Goal: Navigation & Orientation: Go to known website

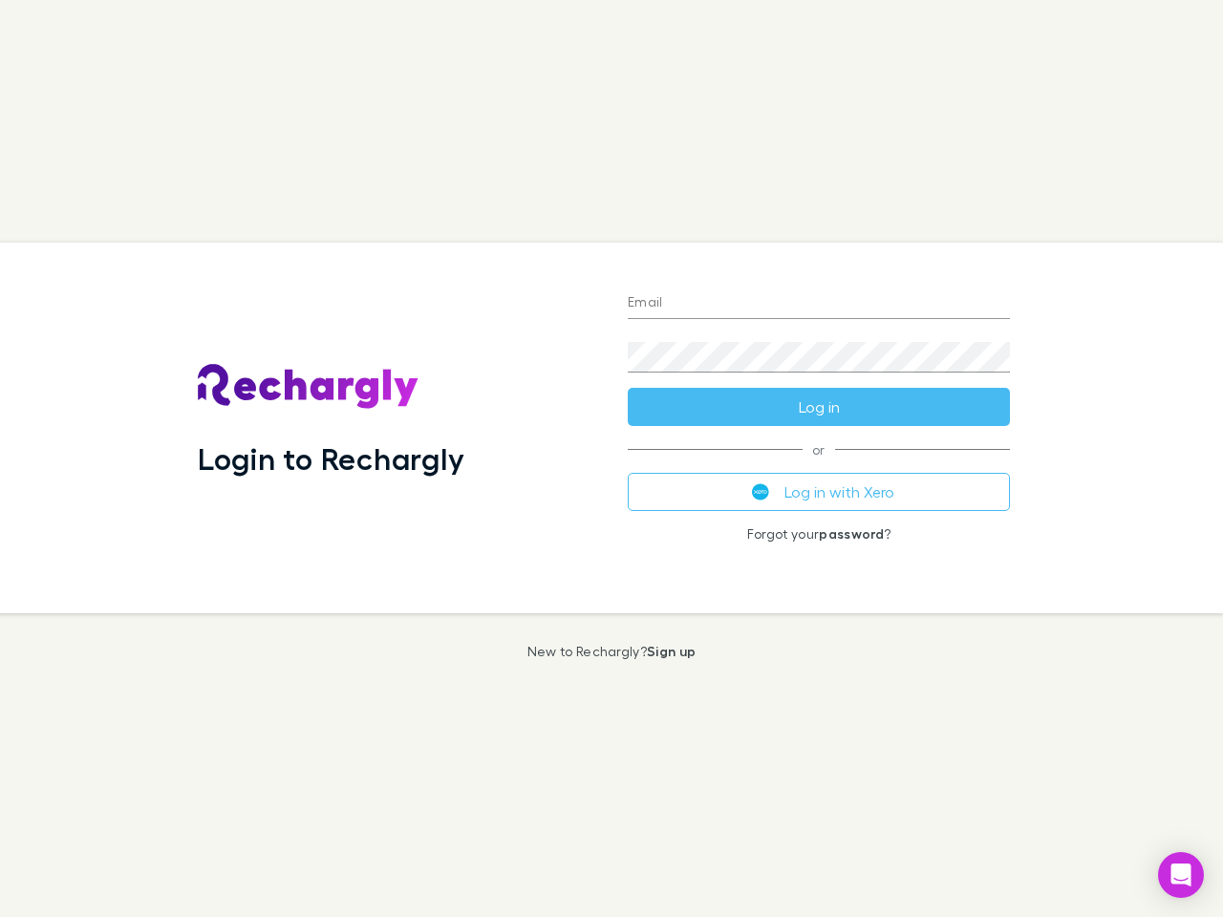
click at [611, 459] on div "Login to Rechargly" at bounding box center [397, 428] width 430 height 371
click at [819, 304] on input "Email" at bounding box center [819, 303] width 382 height 31
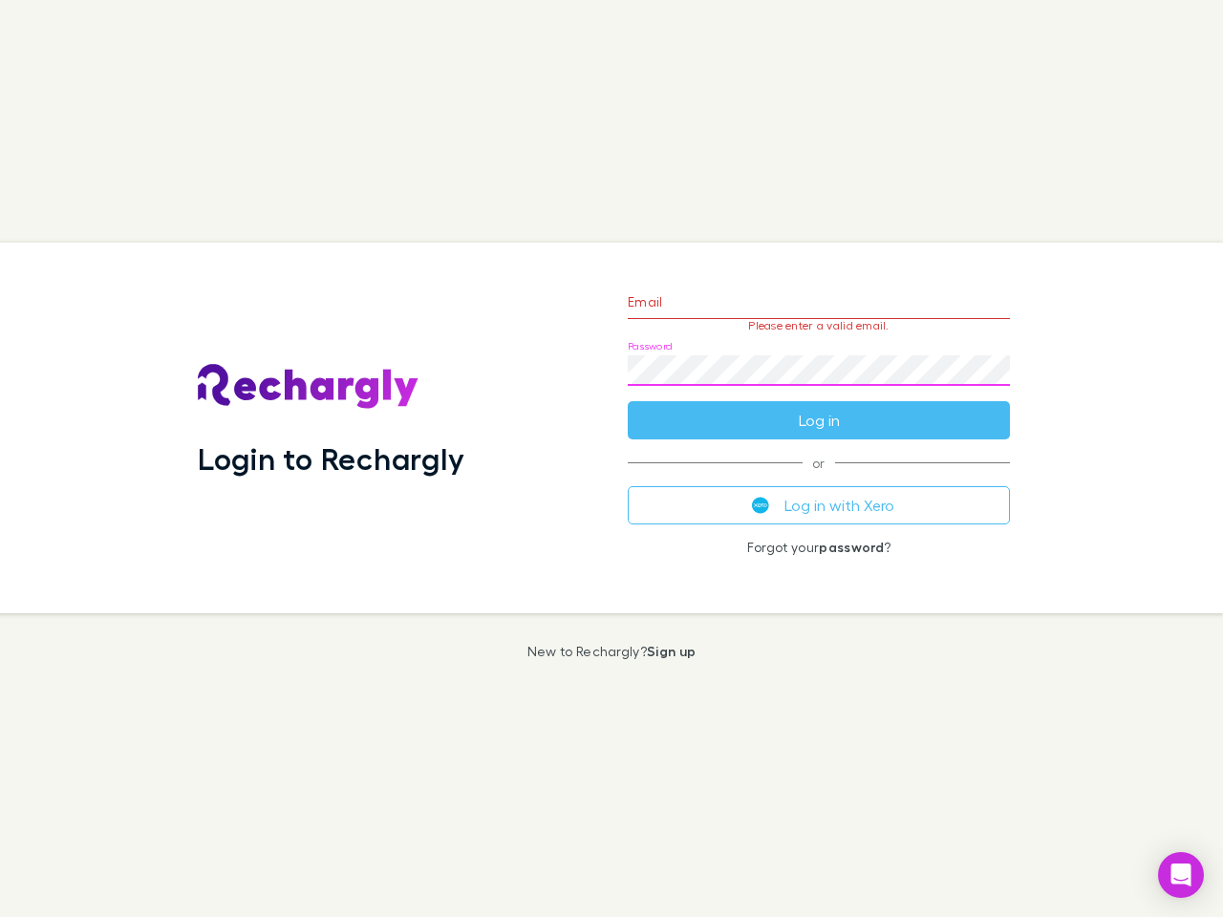
click at [819, 407] on form "Email Please enter a valid email. Password Log in" at bounding box center [819, 356] width 382 height 166
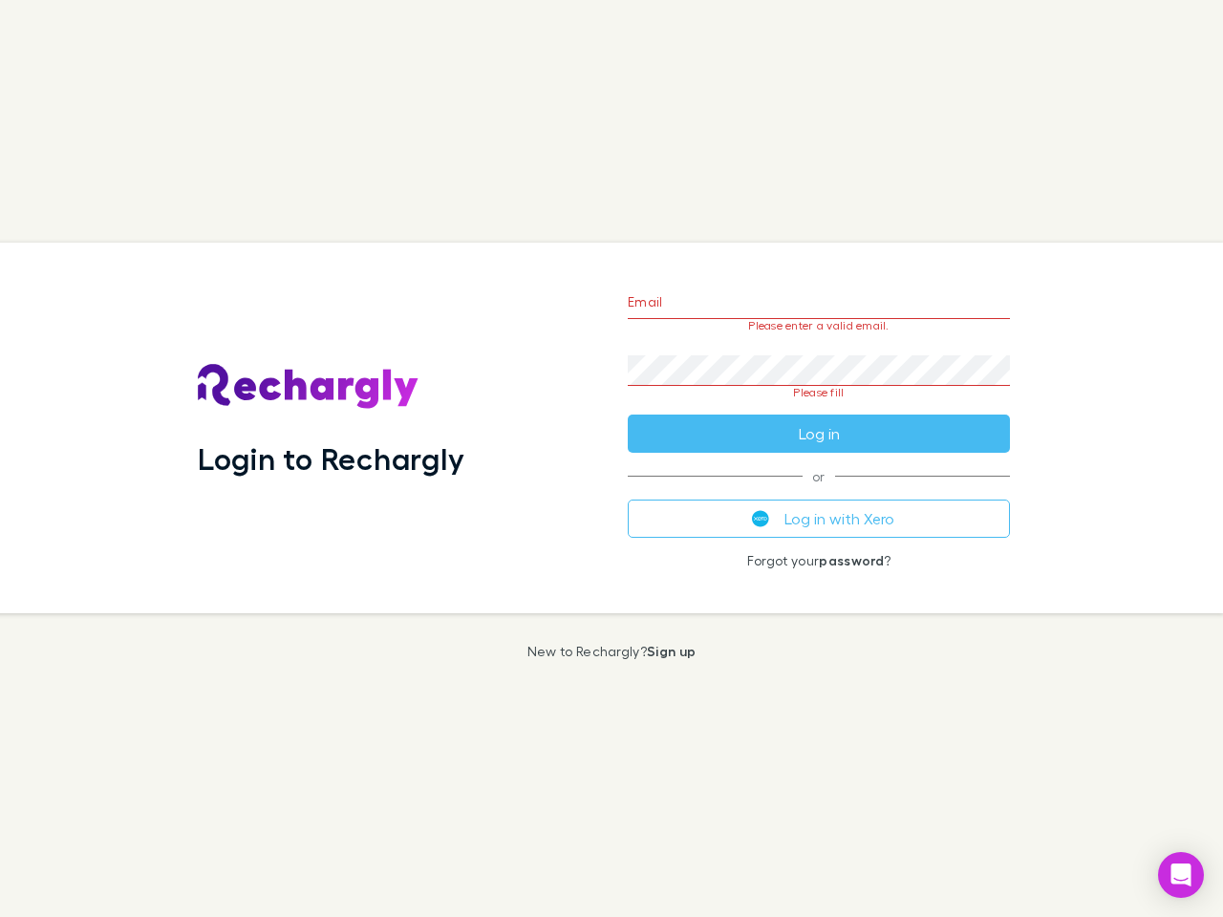
click at [819, 492] on div "Email Please enter a valid email. Password Please fill Log in or Log in with Xe…" at bounding box center [818, 428] width 413 height 371
click at [1181, 875] on icon "Open Intercom Messenger" at bounding box center [1181, 875] width 20 height 23
